Goal: Obtain resource: Download file/media

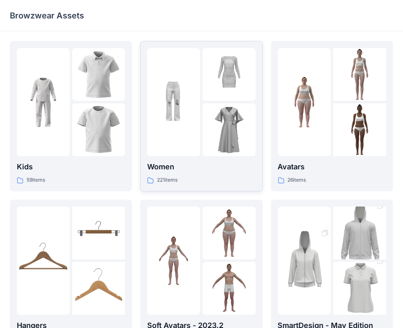
click at [191, 130] on div at bounding box center [173, 102] width 53 height 108
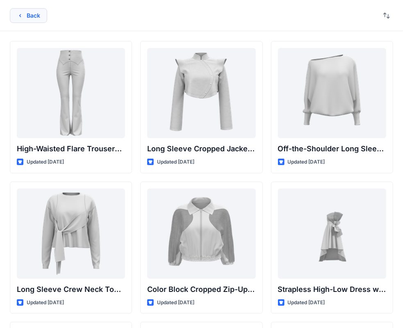
click at [25, 18] on button "Back" at bounding box center [28, 15] width 37 height 15
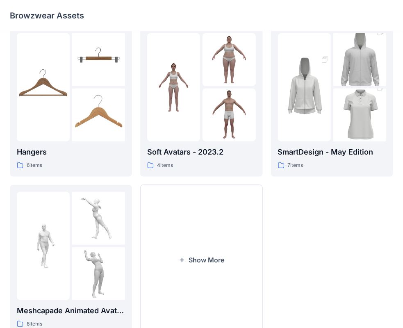
scroll to position [203, 0]
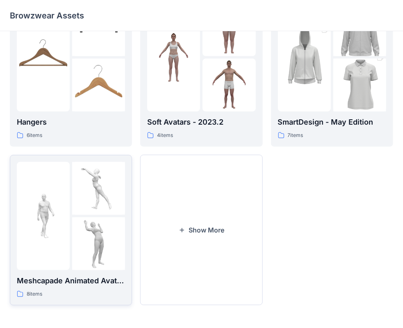
click at [89, 221] on img at bounding box center [98, 243] width 53 height 53
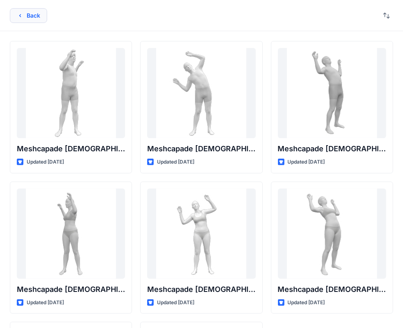
click at [20, 9] on button "Back" at bounding box center [28, 15] width 37 height 15
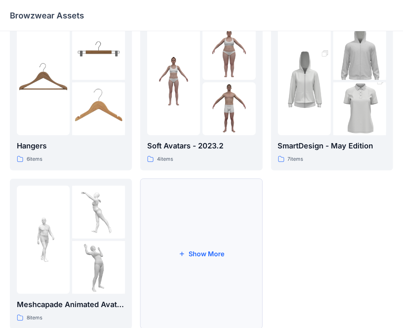
scroll to position [203, 0]
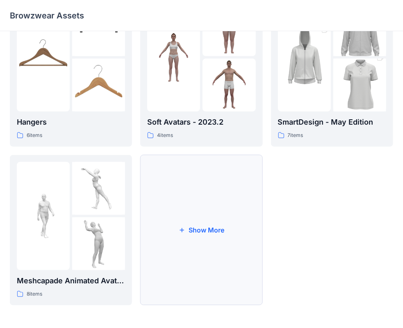
click at [186, 230] on button "Show More" at bounding box center [201, 230] width 122 height 150
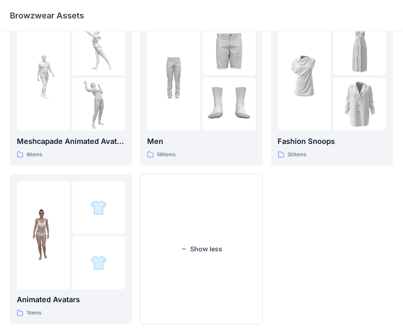
scroll to position [362, 0]
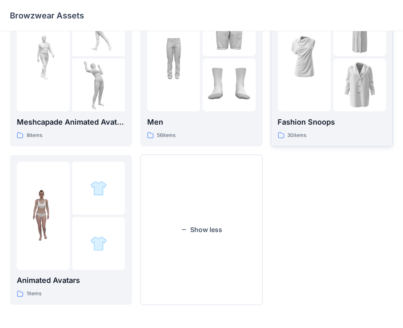
click at [310, 103] on div at bounding box center [304, 57] width 53 height 108
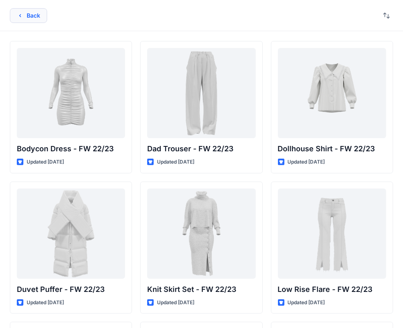
click at [34, 16] on button "Back" at bounding box center [28, 15] width 37 height 15
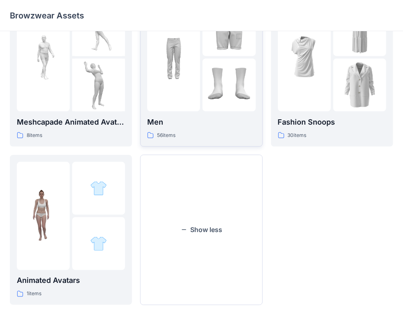
click at [185, 110] on div at bounding box center [173, 57] width 53 height 108
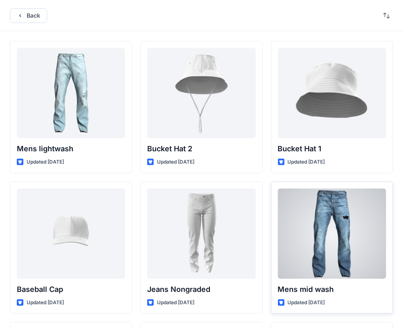
click at [329, 234] on div at bounding box center [332, 234] width 108 height 90
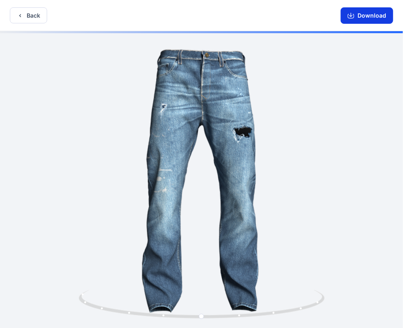
click at [357, 13] on button "Download" at bounding box center [367, 15] width 52 height 16
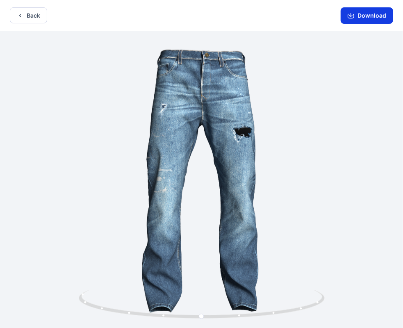
click at [362, 18] on button "Download" at bounding box center [367, 15] width 52 height 16
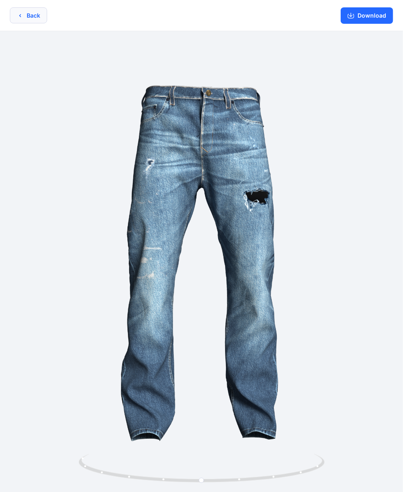
click at [26, 13] on button "Back" at bounding box center [28, 15] width 37 height 16
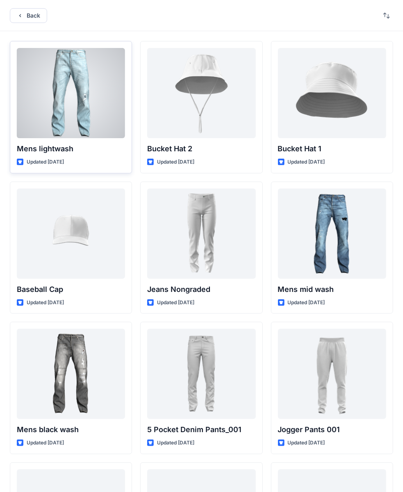
click at [55, 123] on div at bounding box center [71, 93] width 108 height 90
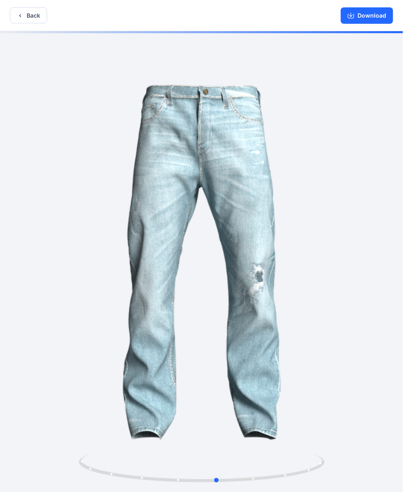
scroll to position [2, 0]
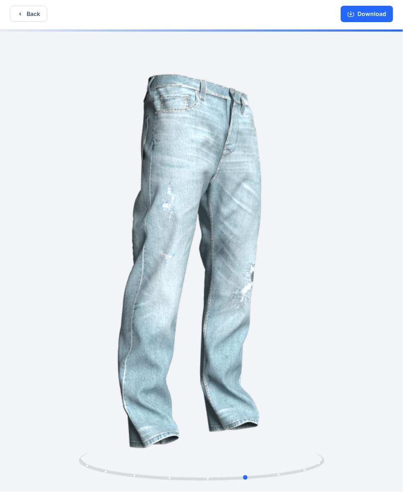
drag, startPoint x: 230, startPoint y: 165, endPoint x: 275, endPoint y: 197, distance: 55.4
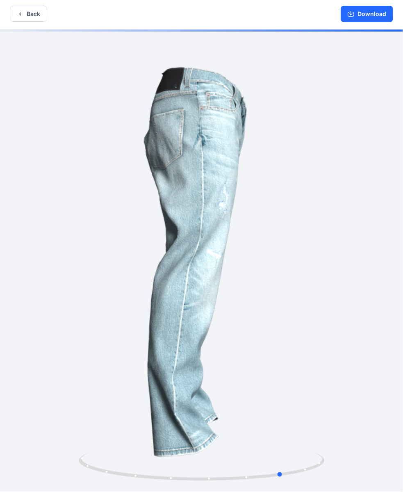
scroll to position [0, 0]
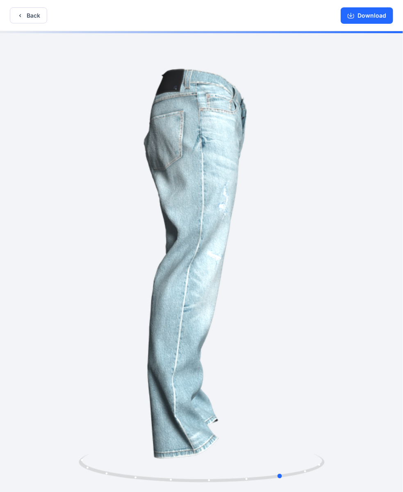
drag, startPoint x: 212, startPoint y: 205, endPoint x: 248, endPoint y: 173, distance: 47.6
drag, startPoint x: 218, startPoint y: 198, endPoint x: 209, endPoint y: 132, distance: 66.3
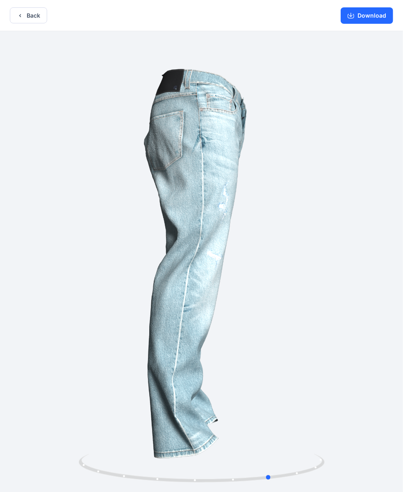
drag, startPoint x: 206, startPoint y: 244, endPoint x: 204, endPoint y: 210, distance: 34.1
click at [354, 15] on icon "button" at bounding box center [351, 15] width 7 height 7
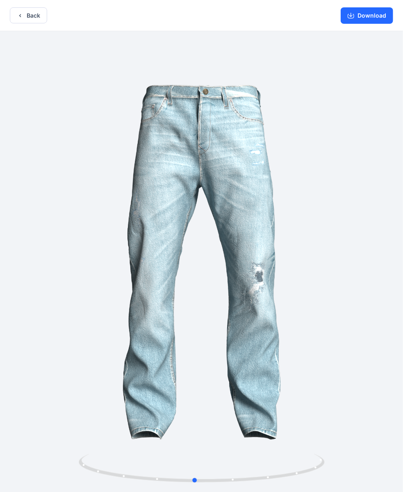
drag, startPoint x: 255, startPoint y: 230, endPoint x: 257, endPoint y: 221, distance: 9.2
click at [180, 252] on div at bounding box center [201, 262] width 403 height 463
drag, startPoint x: 196, startPoint y: 233, endPoint x: 232, endPoint y: 57, distance: 180.0
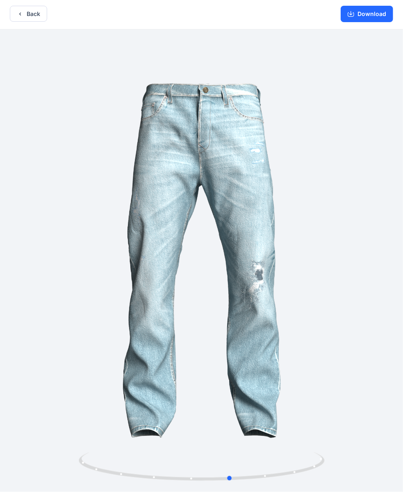
drag, startPoint x: 209, startPoint y: 232, endPoint x: 209, endPoint y: 306, distance: 74.6
drag, startPoint x: 201, startPoint y: 319, endPoint x: 207, endPoint y: 307, distance: 13.8
click at [141, 155] on div at bounding box center [201, 261] width 403 height 463
click at [136, 155] on div at bounding box center [201, 261] width 403 height 463
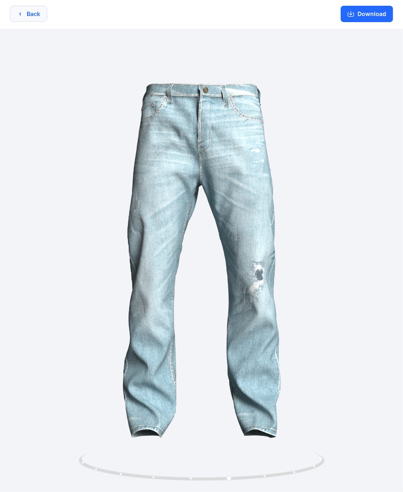
click at [40, 15] on button "Back" at bounding box center [28, 14] width 37 height 16
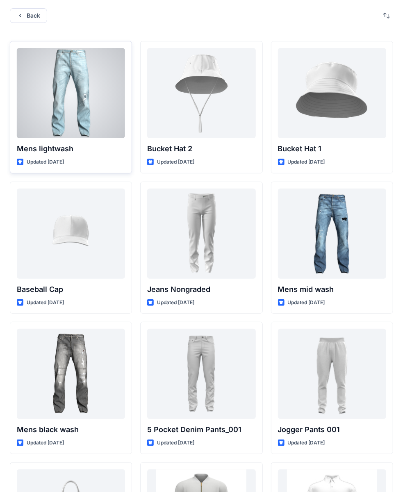
click at [74, 114] on div at bounding box center [71, 93] width 108 height 90
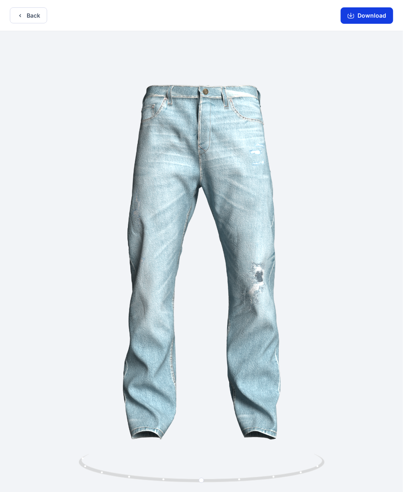
click at [382, 14] on button "Download" at bounding box center [367, 15] width 52 height 16
